Goal: Task Accomplishment & Management: Manage account settings

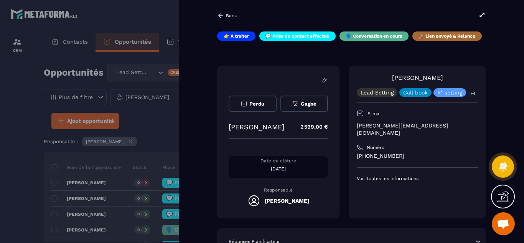
scroll to position [61, 0]
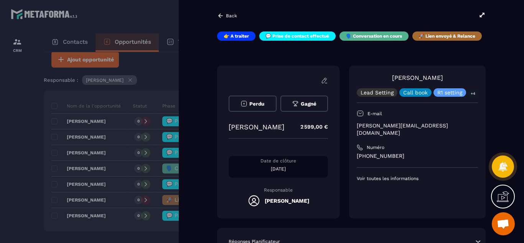
click at [344, 218] on div "Perdu Gagné [PERSON_NAME] 2 599,00 € Date de clôture [DATE] Responsable [PERSON…" at bounding box center [351, 142] width 269 height 153
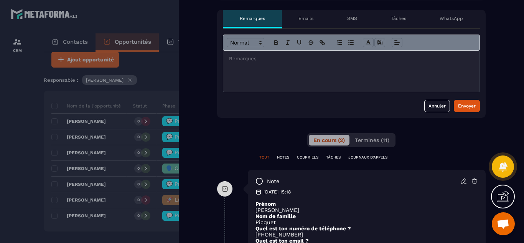
scroll to position [276, 0]
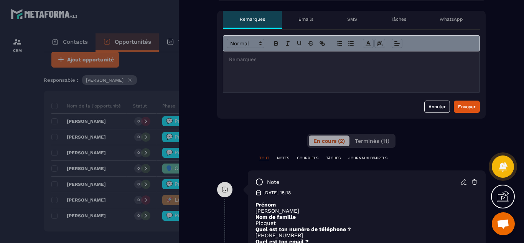
click at [279, 157] on p "NOTES" at bounding box center [283, 157] width 12 height 5
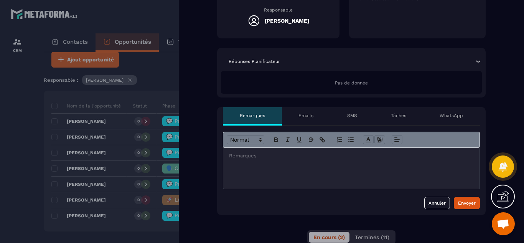
scroll to position [157, 0]
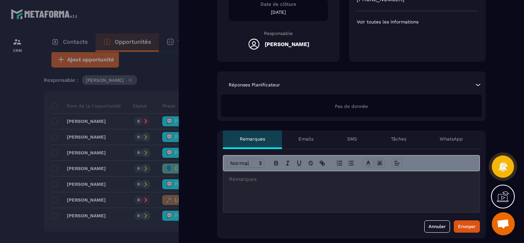
click at [394, 138] on p "Tâches" at bounding box center [398, 139] width 15 height 6
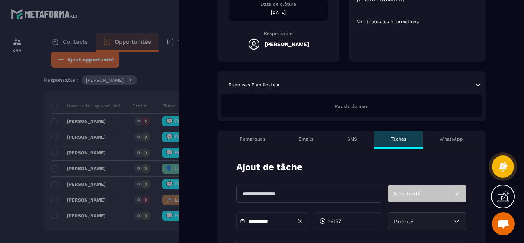
click at [321, 197] on input "text" at bounding box center [309, 194] width 146 height 18
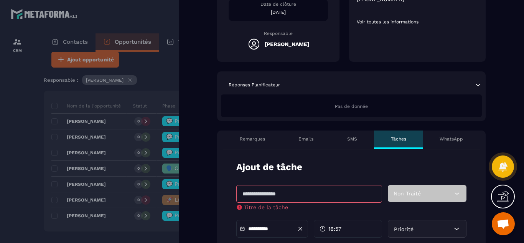
click at [251, 138] on p "Remarques" at bounding box center [252, 139] width 25 height 6
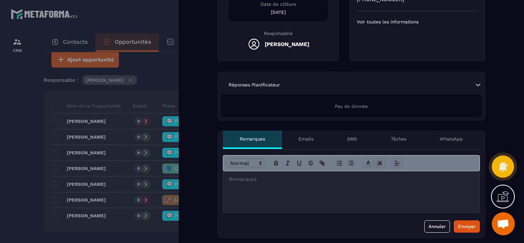
click at [241, 185] on div at bounding box center [351, 191] width 256 height 41
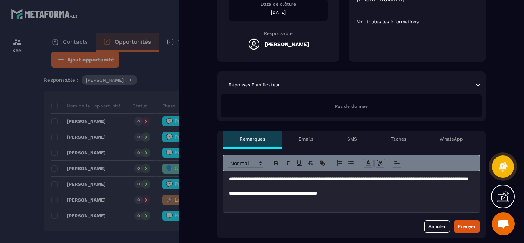
click at [348, 192] on p "**********" at bounding box center [351, 193] width 245 height 7
click at [461, 191] on p "**********" at bounding box center [351, 193] width 245 height 7
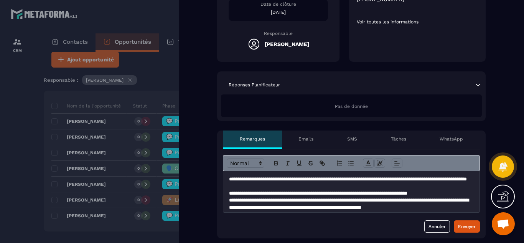
scroll to position [5, 0]
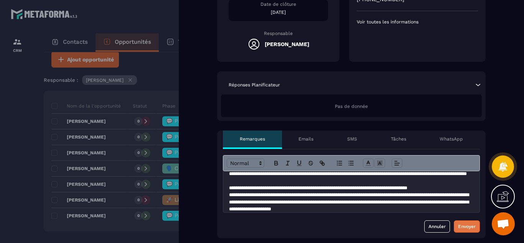
click at [463, 227] on div "Envoyer" at bounding box center [467, 226] width 18 height 8
